Goal: Information Seeking & Learning: Find contact information

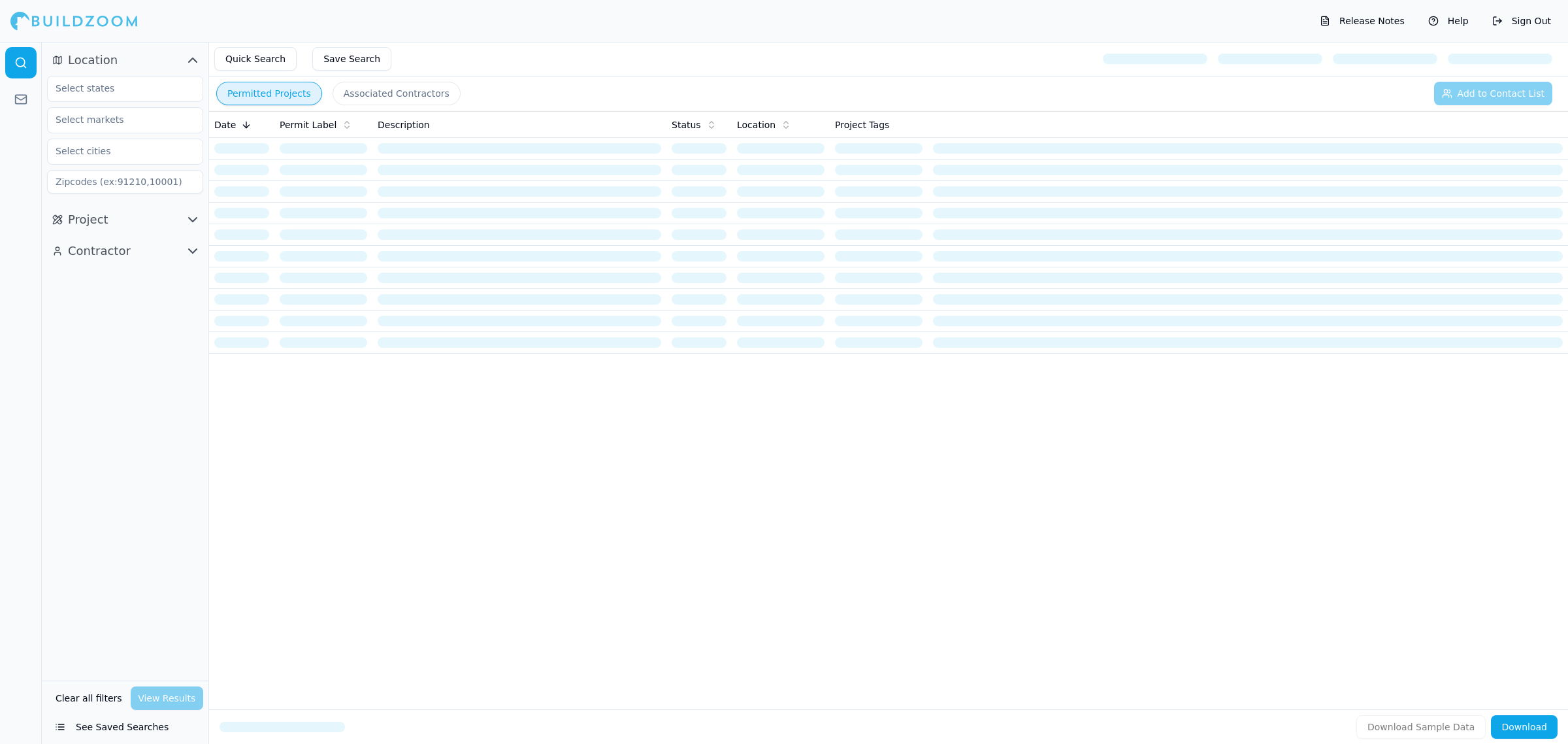
click at [184, 246] on span "button" at bounding box center [189, 250] width 16 height 16
click at [154, 315] on input at bounding box center [125, 309] width 156 height 24
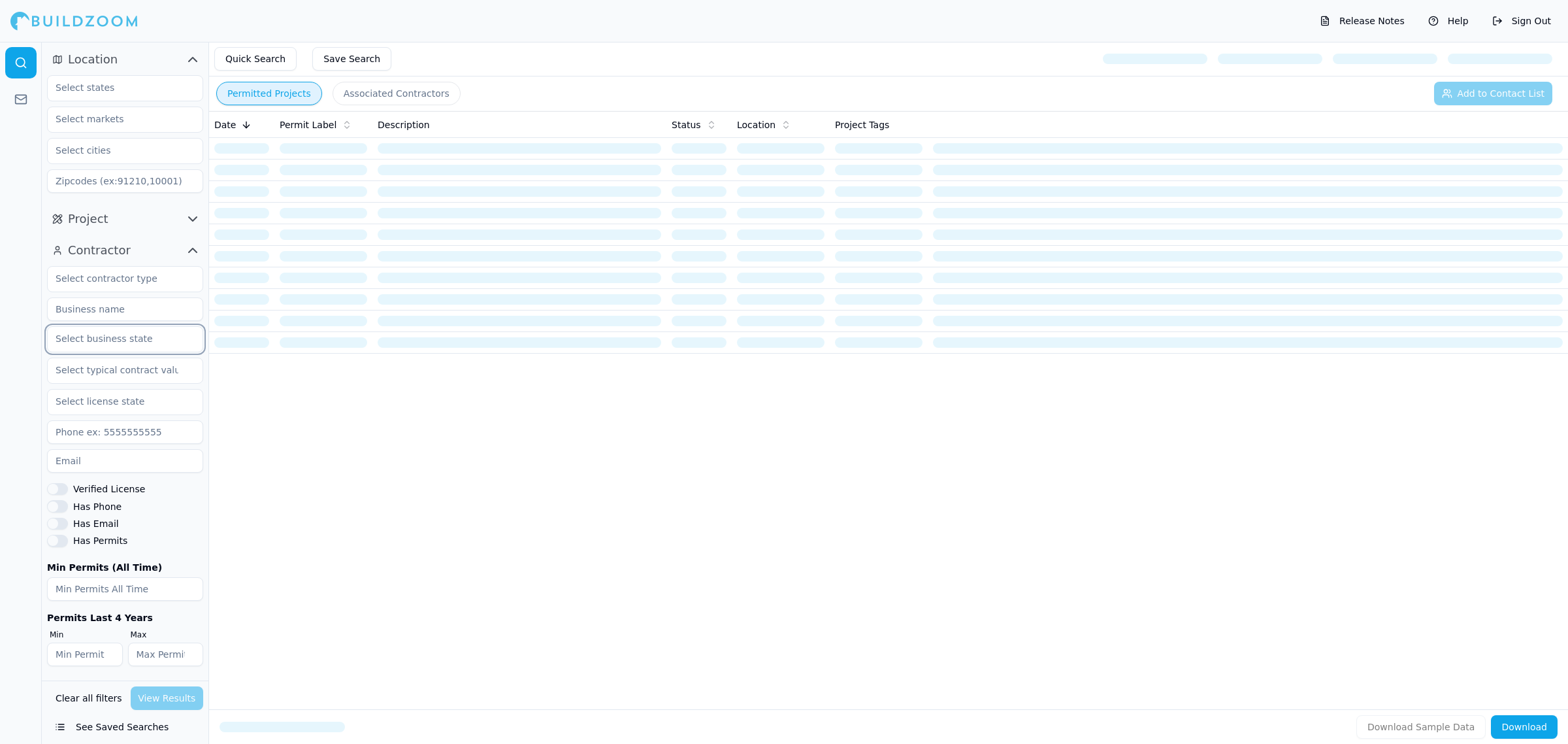
click at [154, 328] on input "text" at bounding box center [117, 338] width 139 height 24
click at [116, 315] on input at bounding box center [125, 309] width 156 height 24
type input "Building Visions Construction"
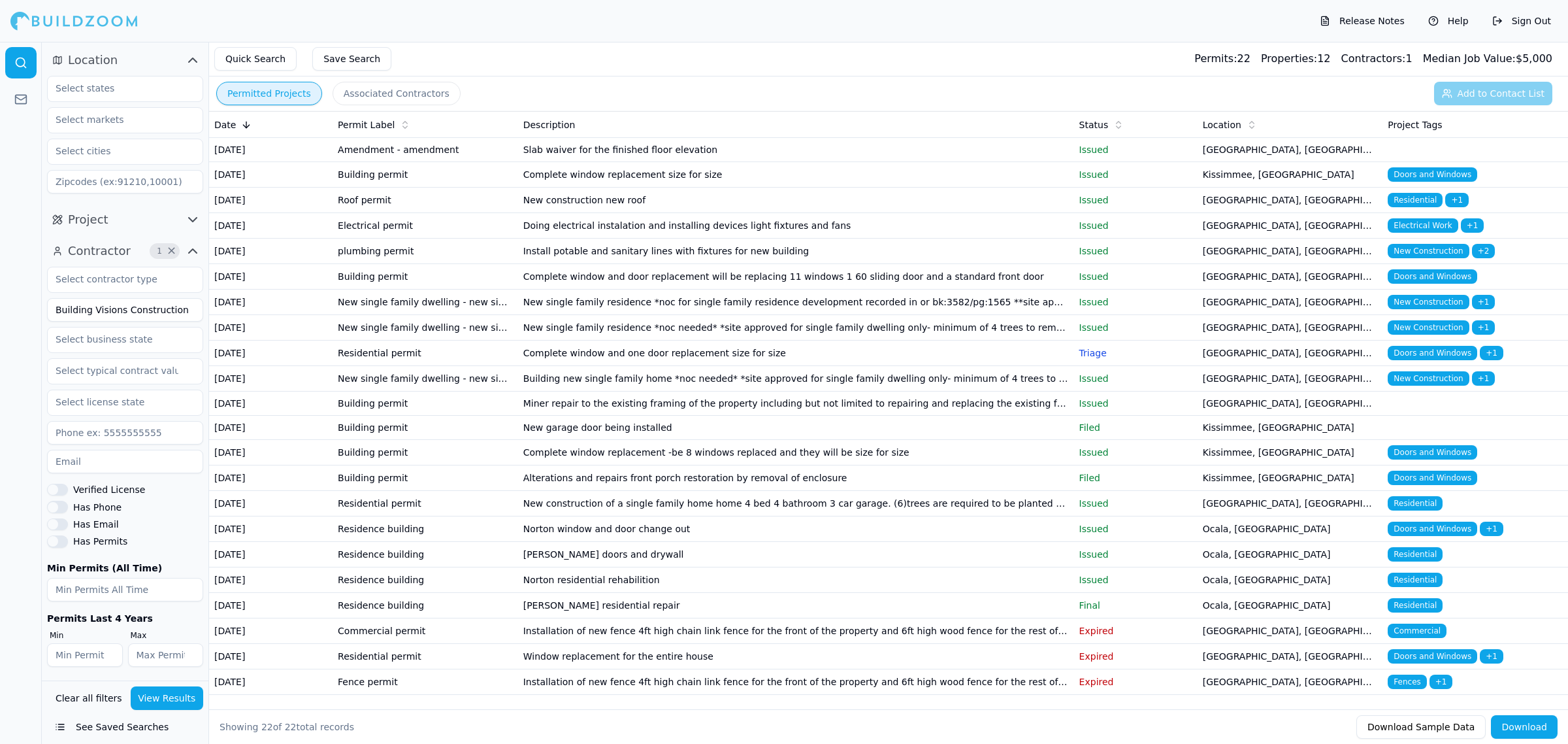
click at [196, 704] on button "View Results" at bounding box center [167, 699] width 74 height 24
click at [634, 290] on td "Complete window and door replacement will be replacing 11 windows 1 60 sliding …" at bounding box center [796, 277] width 556 height 26
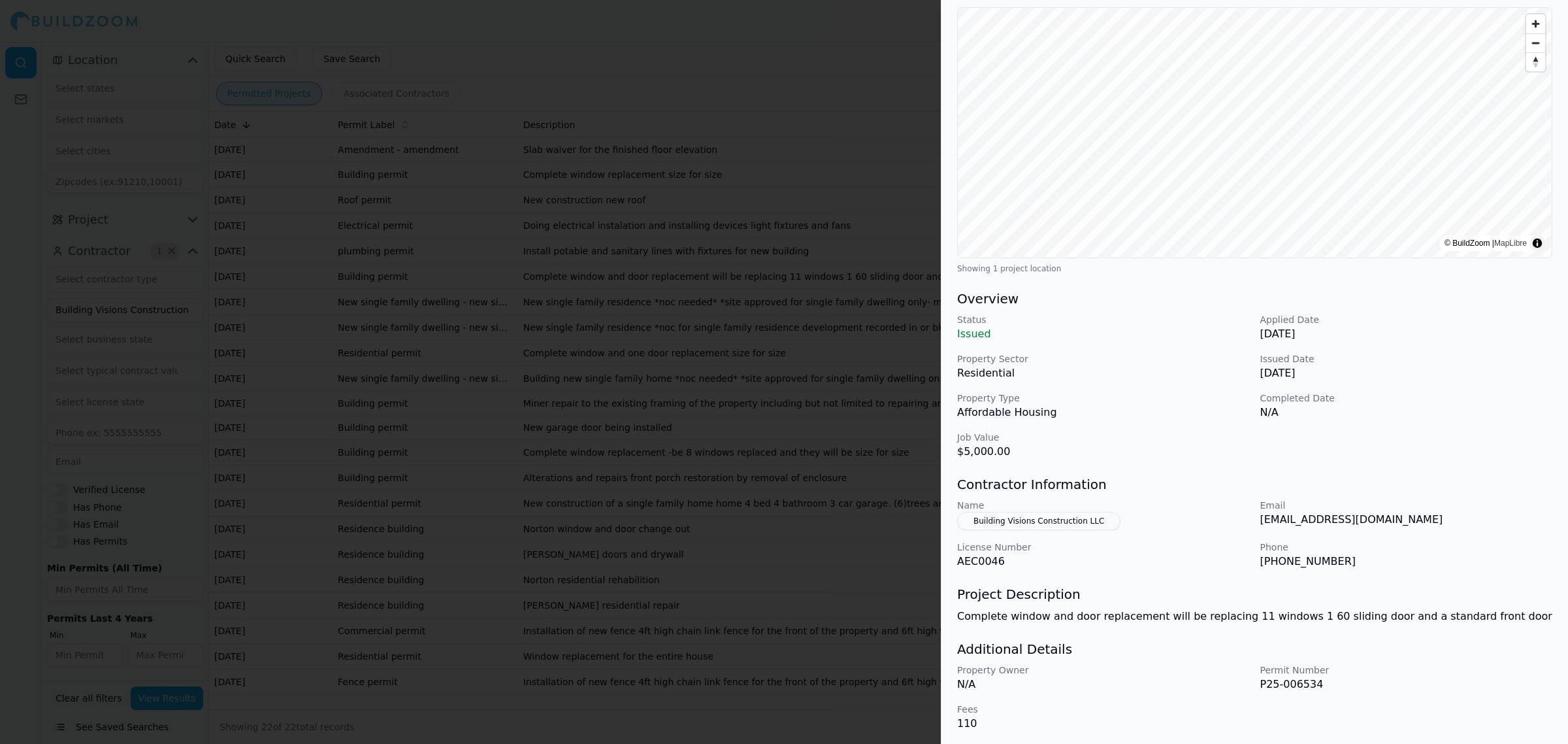
scroll to position [124, 0]
click at [1226, 456] on div "Doors and Windows Project Location © BuildZoom | MapLibre Showing 1 project loc…" at bounding box center [1255, 338] width 627 height 812
click at [1384, 521] on p "[EMAIL_ADDRESS][DOMAIN_NAME]" at bounding box center [1406, 517] width 293 height 16
click at [1474, 528] on div "Name Building Visions Construction LLC Email [EMAIL_ADDRESS][DOMAIN_NAME] Licen…" at bounding box center [1256, 532] width 596 height 71
click at [1398, 524] on p "[EMAIL_ADDRESS][DOMAIN_NAME]" at bounding box center [1406, 517] width 293 height 16
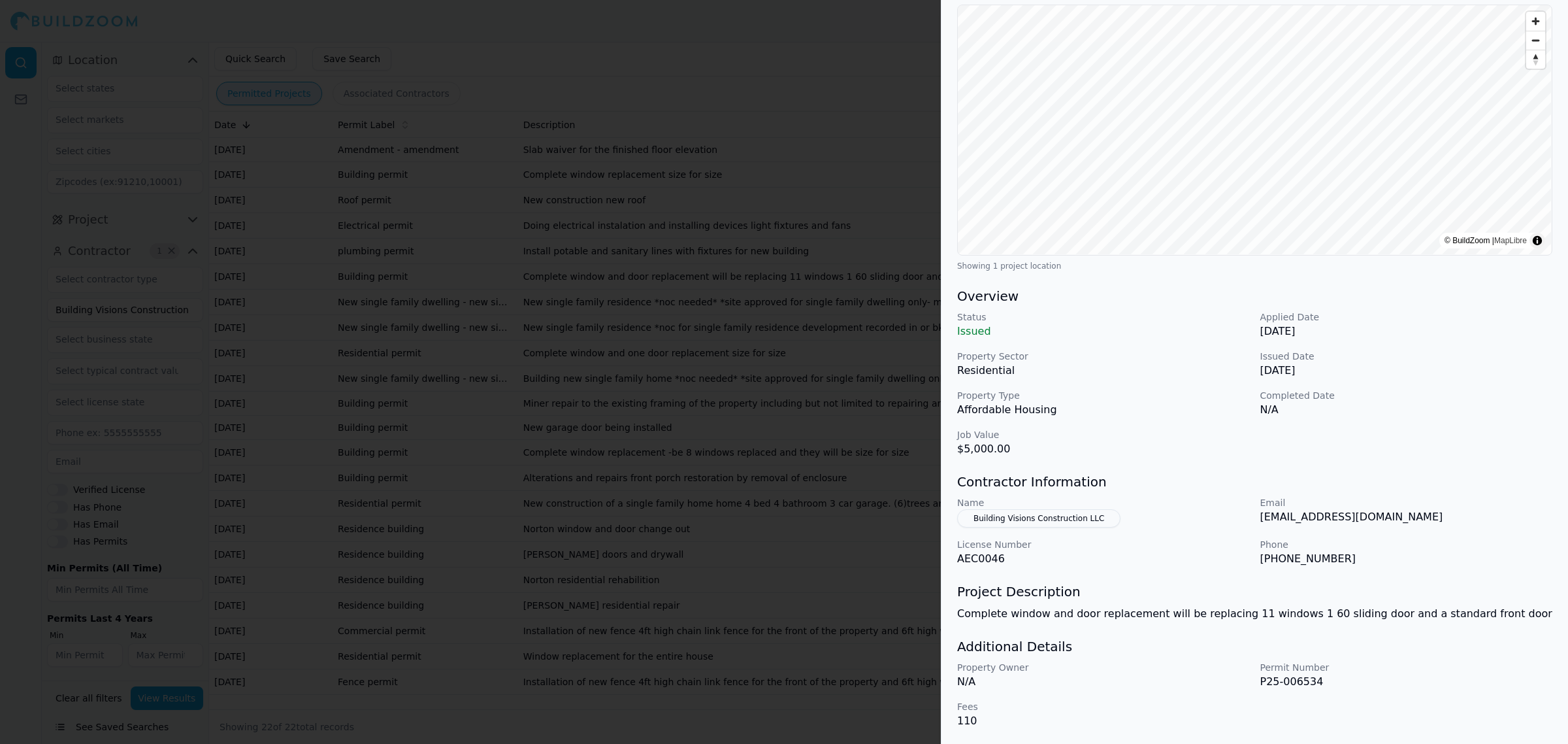
click at [1221, 393] on p "Property Type" at bounding box center [1104, 395] width 293 height 13
click at [1105, 521] on button "Building Visions Construction LLC" at bounding box center [1040, 519] width 164 height 18
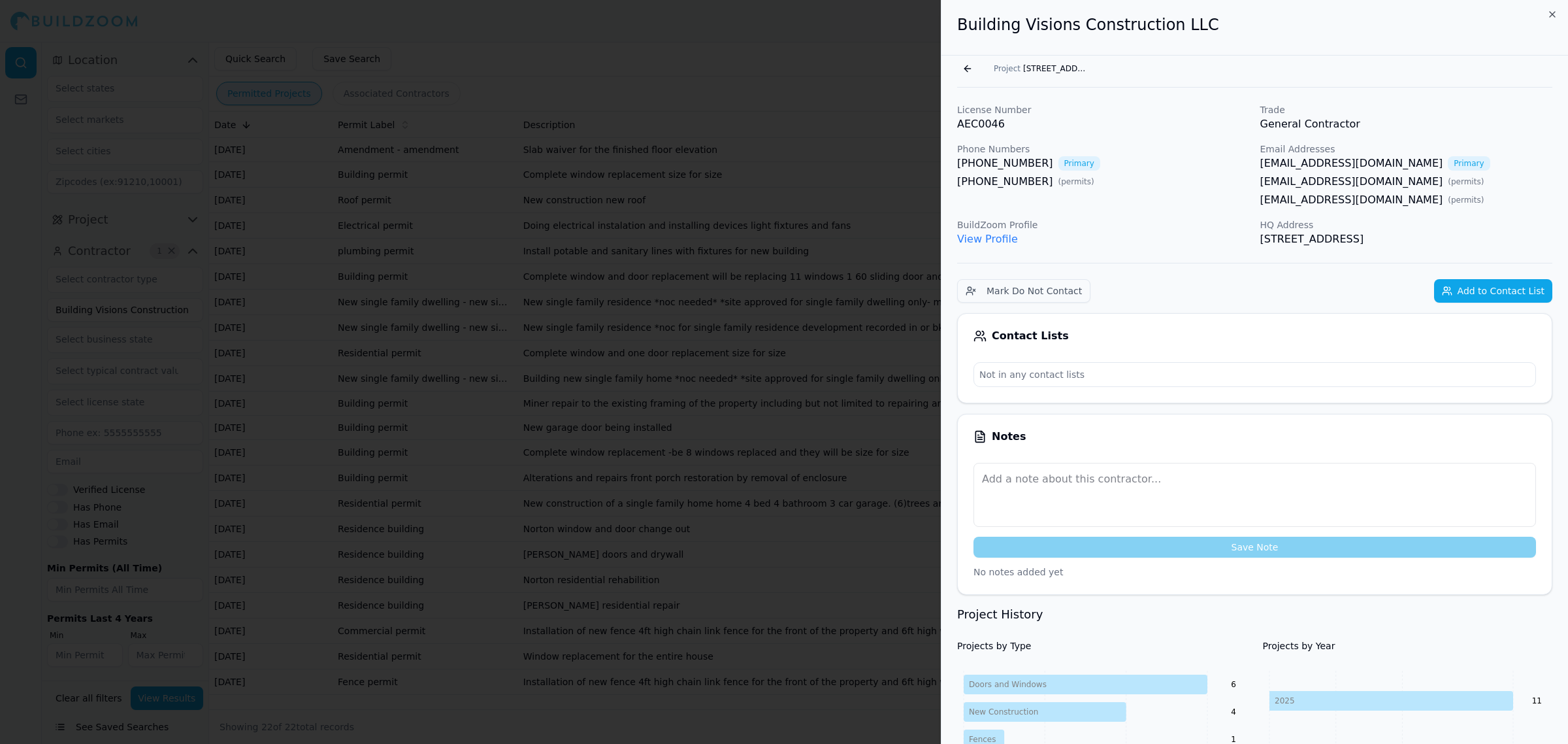
scroll to position [0, 0]
drag, startPoint x: 1353, startPoint y: 164, endPoint x: 1261, endPoint y: 162, distance: 92.0
click at [1261, 162] on div "[EMAIL_ADDRESS][DOMAIN_NAME] Primary" at bounding box center [1406, 165] width 293 height 16
copy link "[EMAIL_ADDRESS][DOMAIN_NAME]"
drag, startPoint x: 1373, startPoint y: 198, endPoint x: 1261, endPoint y: 197, distance: 112.0
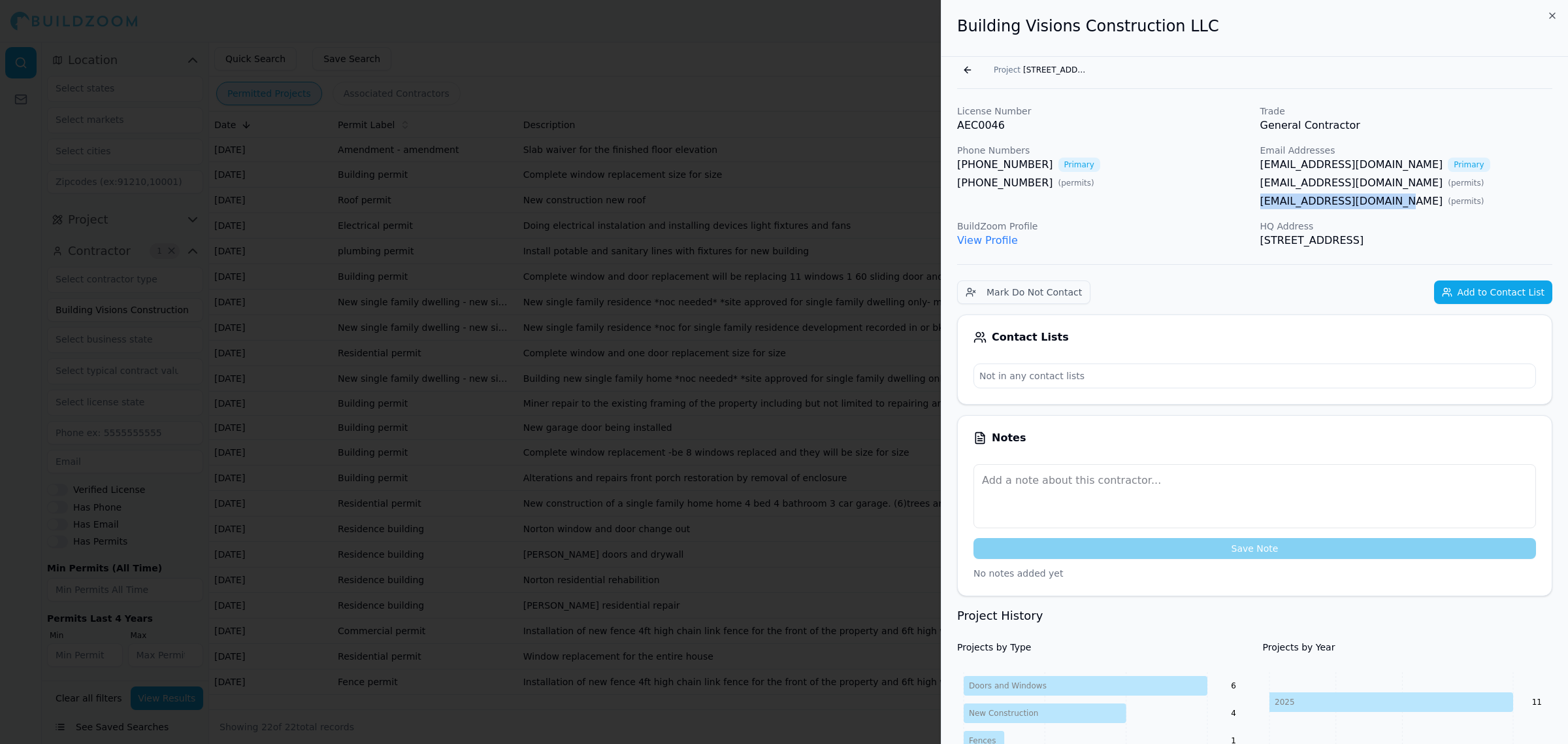
click at [1261, 197] on div "[EMAIL_ADDRESS][DOMAIN_NAME] ( permits )" at bounding box center [1406, 200] width 293 height 16
copy link "[EMAIL_ADDRESS][DOMAIN_NAME]"
